Goal: Task Accomplishment & Management: Use online tool/utility

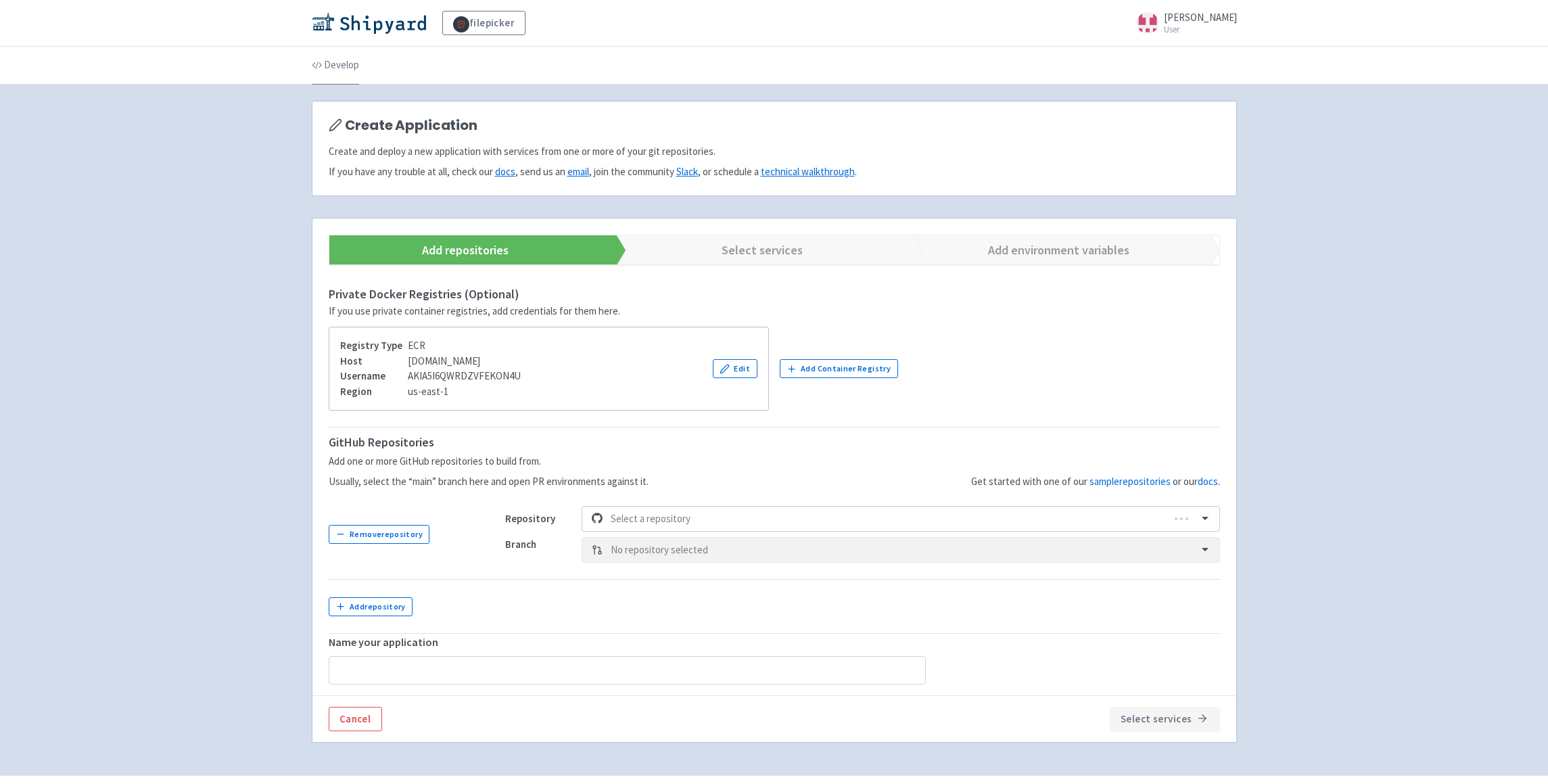
click at [332, 66] on link "Develop" at bounding box center [335, 65] width 47 height 38
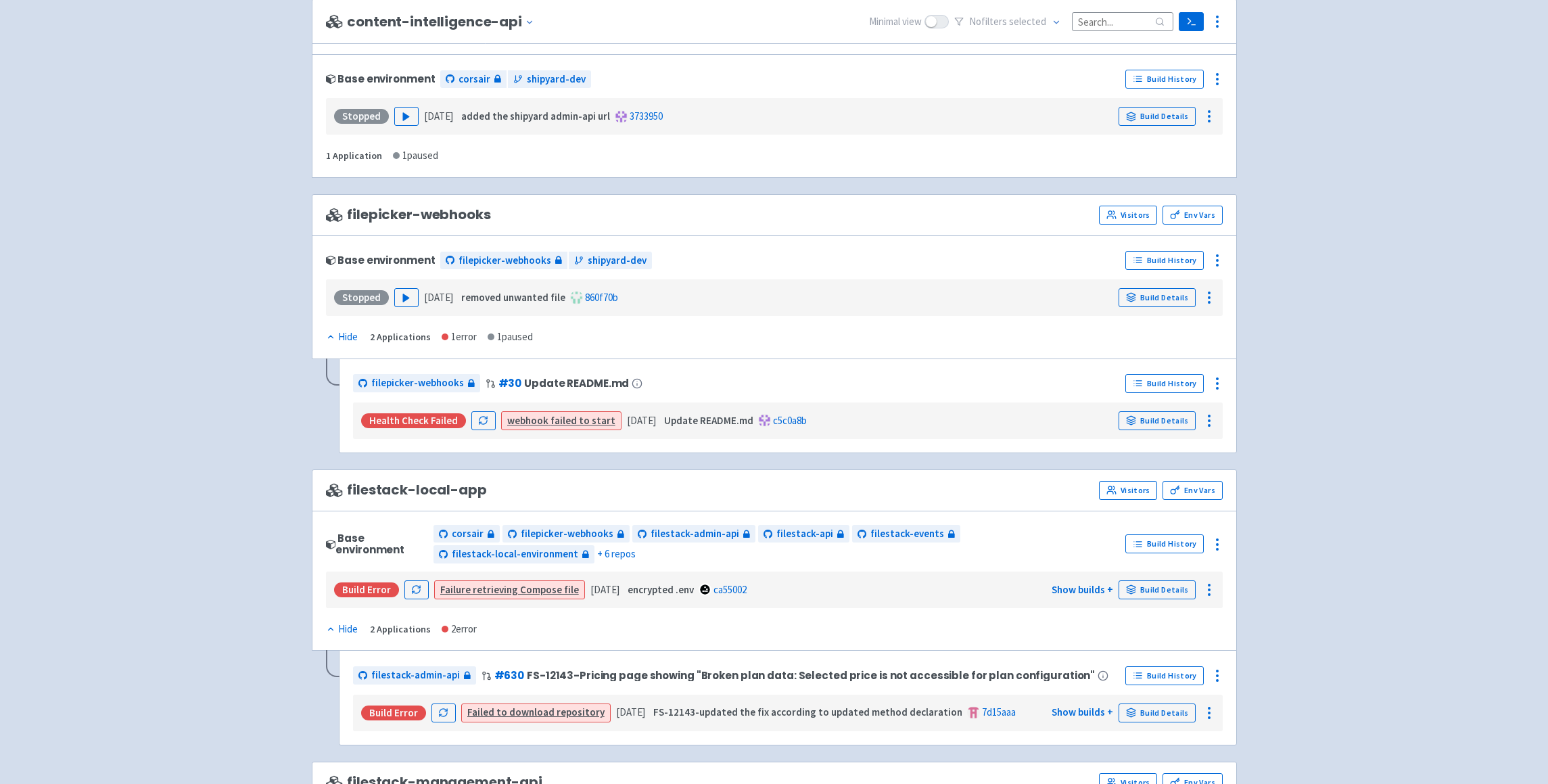
scroll to position [409, 0]
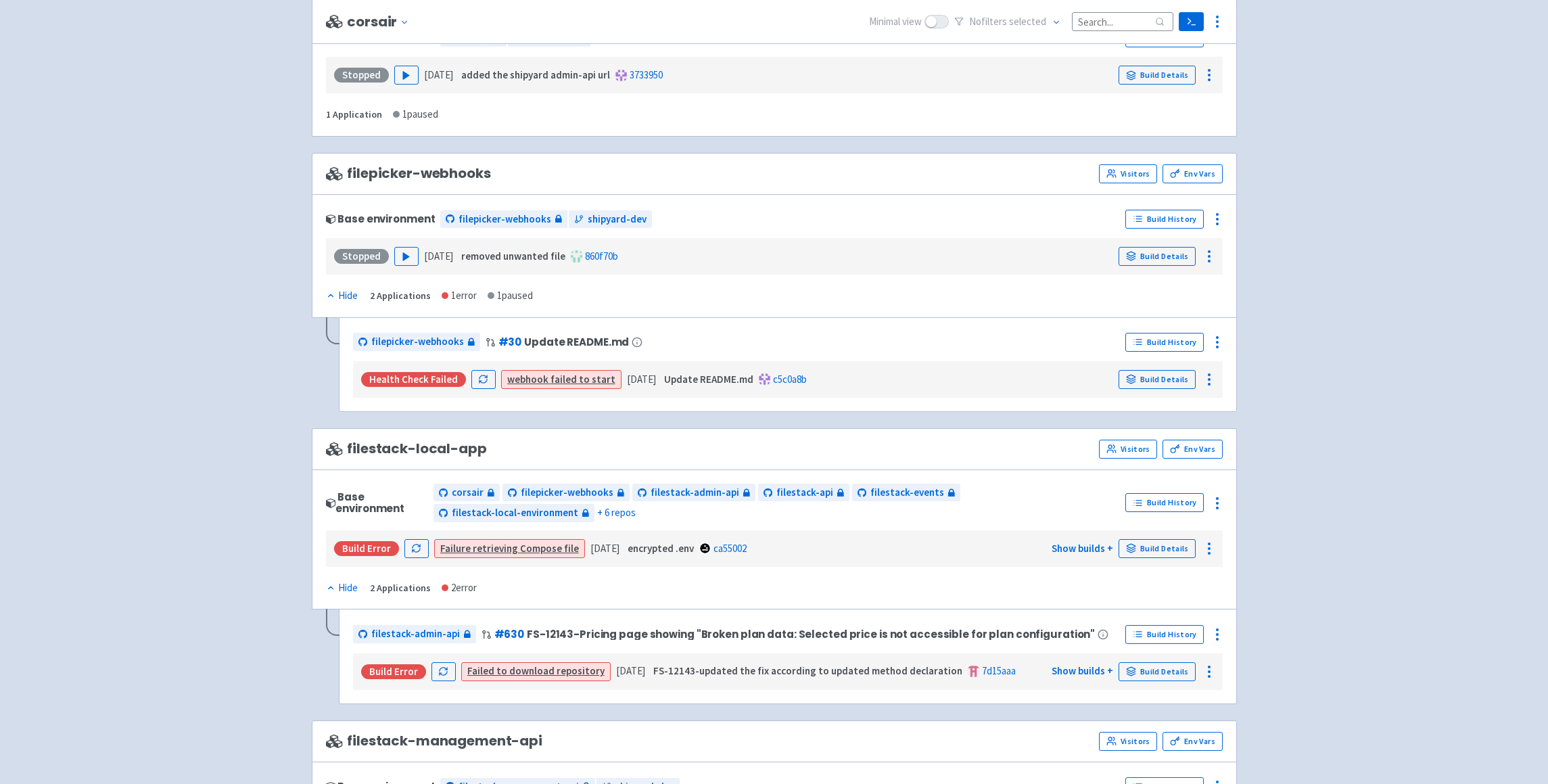
click at [437, 455] on span "filestack-local-app" at bounding box center [406, 449] width 161 height 16
click at [668, 550] on strong "encrypted .env" at bounding box center [661, 547] width 67 height 13
click at [1216, 547] on icon at bounding box center [1209, 549] width 16 height 16
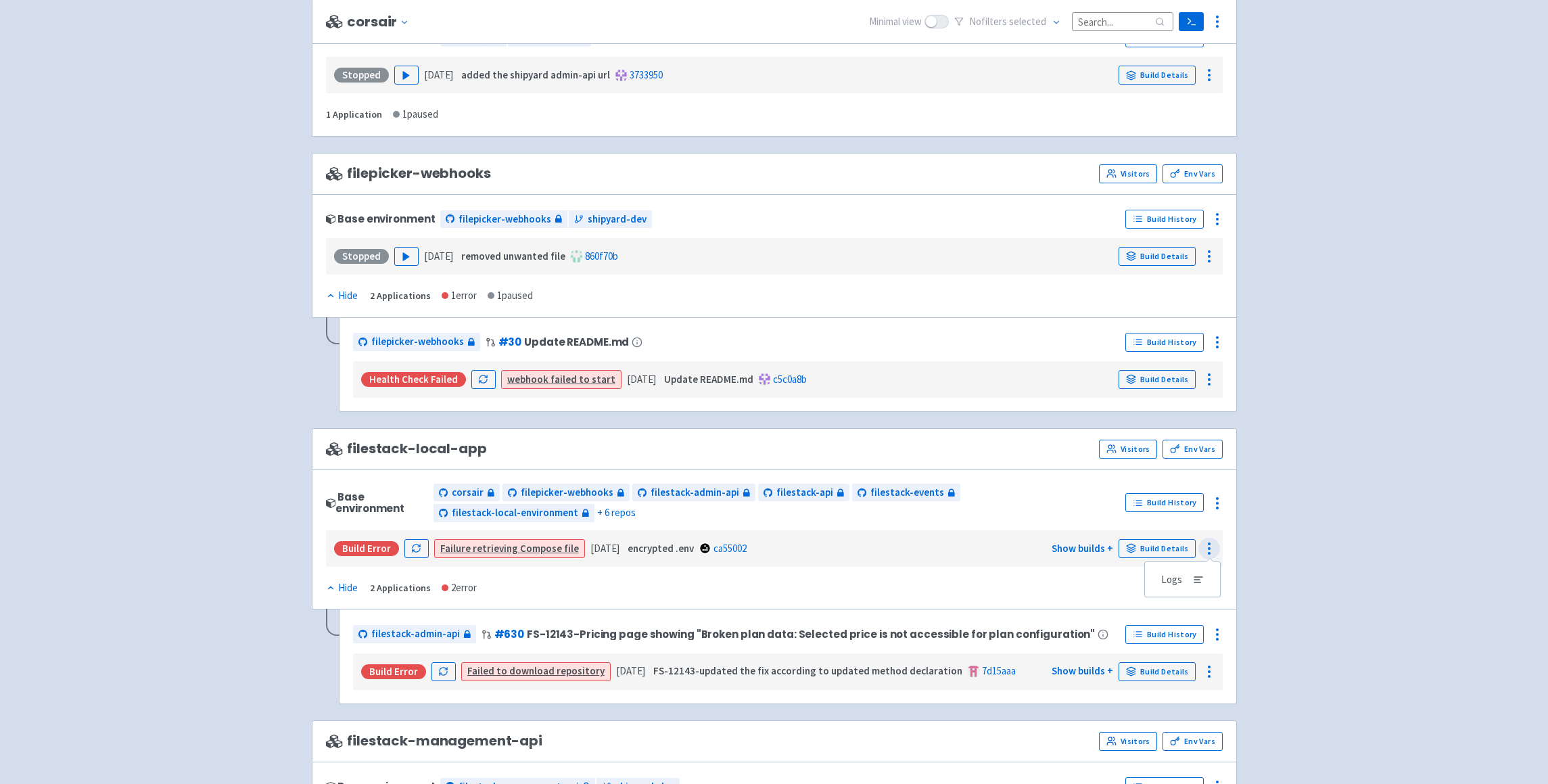
click at [1216, 547] on icon at bounding box center [1209, 549] width 16 height 16
click at [578, 505] on span "filestack-local-environment" at bounding box center [515, 513] width 127 height 16
